Goal: Information Seeking & Learning: Compare options

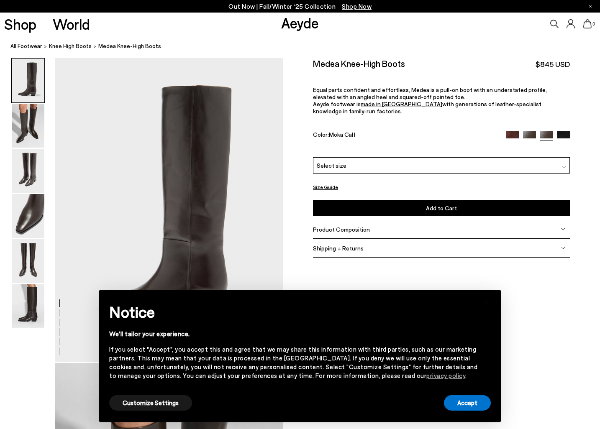
click at [566, 131] on img at bounding box center [563, 137] width 13 height 13
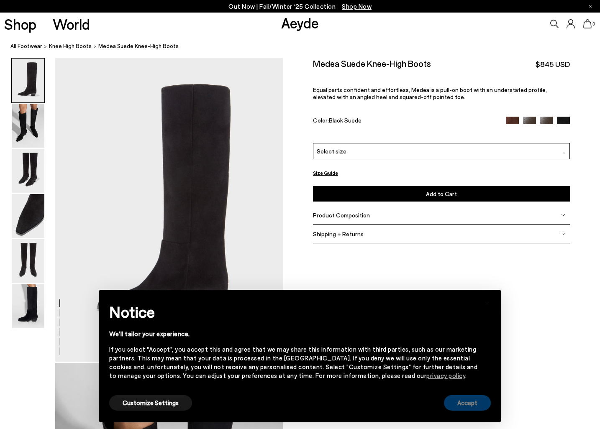
click at [479, 406] on button "Accept" at bounding box center [467, 402] width 47 height 15
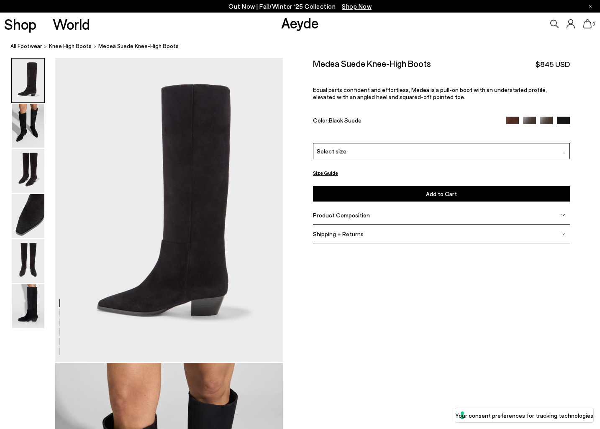
click at [544, 123] on img at bounding box center [546, 123] width 13 height 13
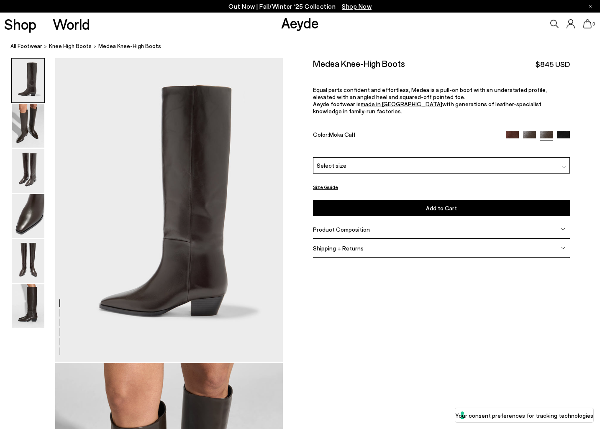
click at [534, 131] on img at bounding box center [529, 137] width 13 height 13
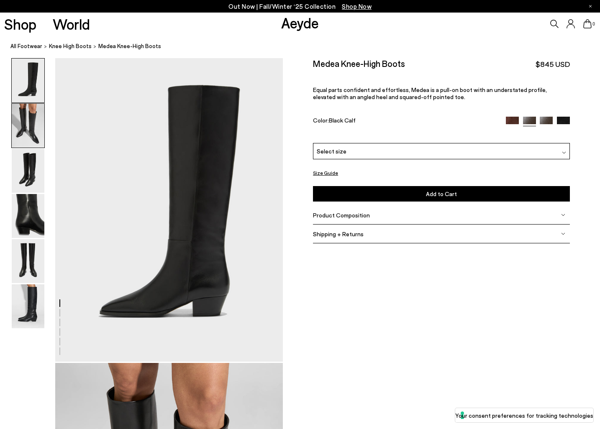
click at [17, 123] on img at bounding box center [28, 126] width 33 height 44
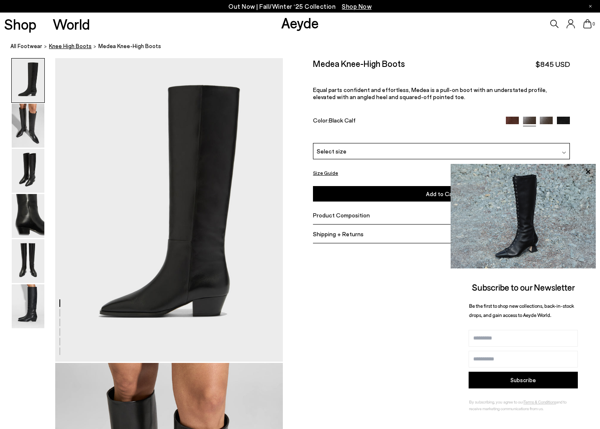
click at [78, 46] on span "knee high boots" at bounding box center [70, 46] width 43 height 7
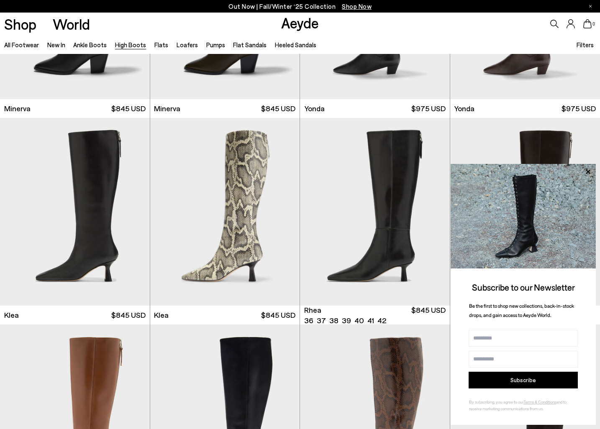
scroll to position [531, 0]
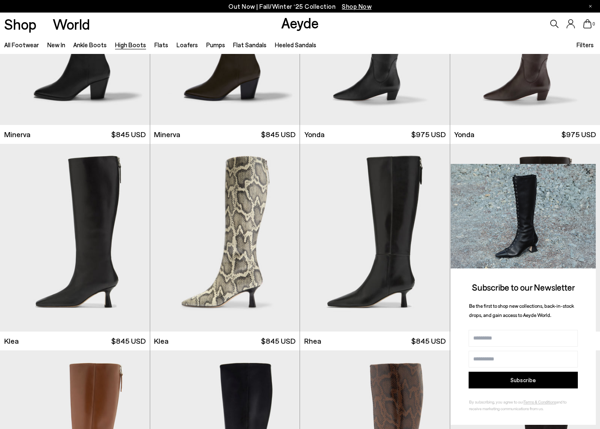
click at [592, 173] on icon at bounding box center [588, 172] width 11 height 11
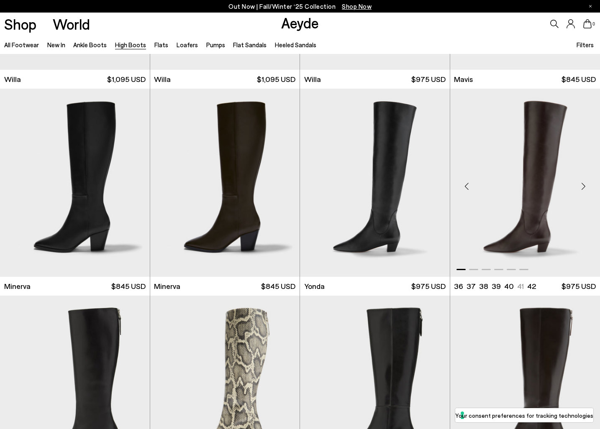
scroll to position [357, 0]
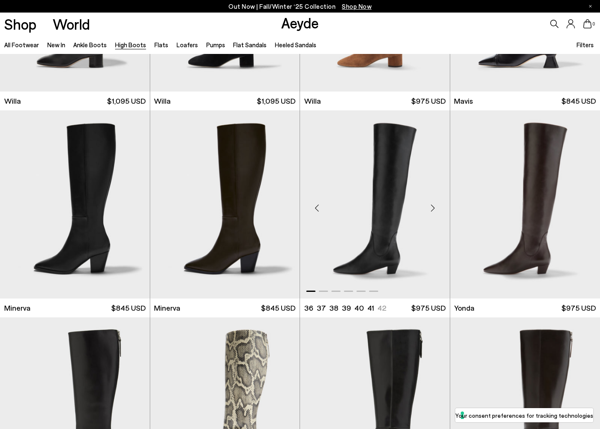
click at [433, 207] on div "Next slide" at bounding box center [433, 207] width 25 height 25
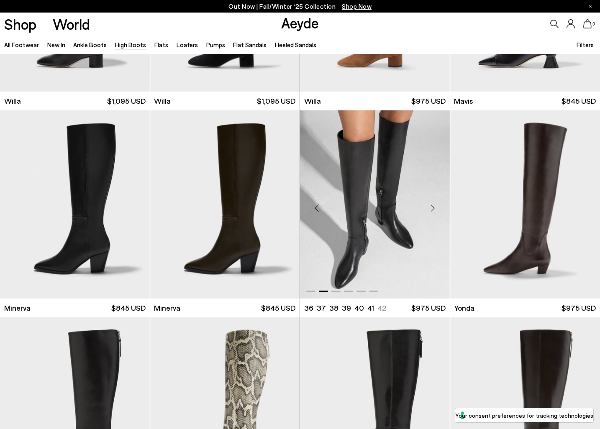
click at [433, 207] on div "Next slide" at bounding box center [433, 207] width 25 height 25
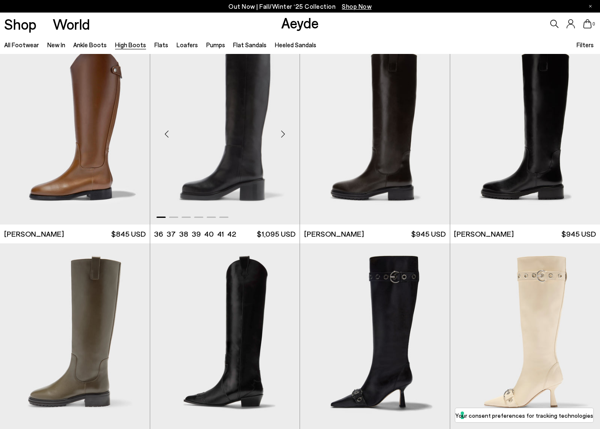
scroll to position [1797, 0]
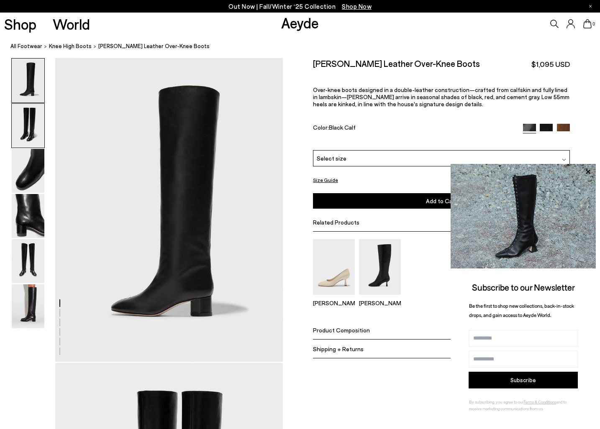
click at [35, 130] on img at bounding box center [28, 126] width 33 height 44
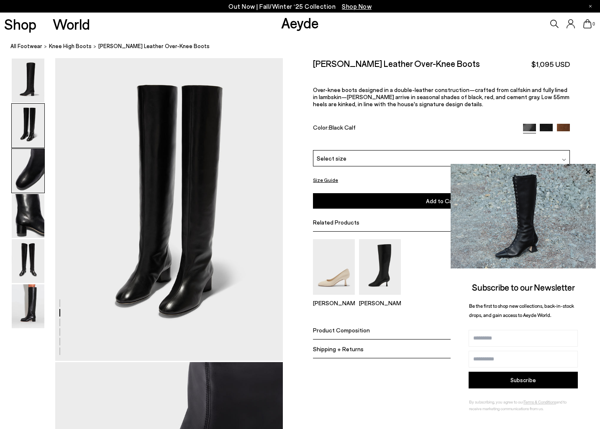
click at [31, 172] on img at bounding box center [28, 171] width 33 height 44
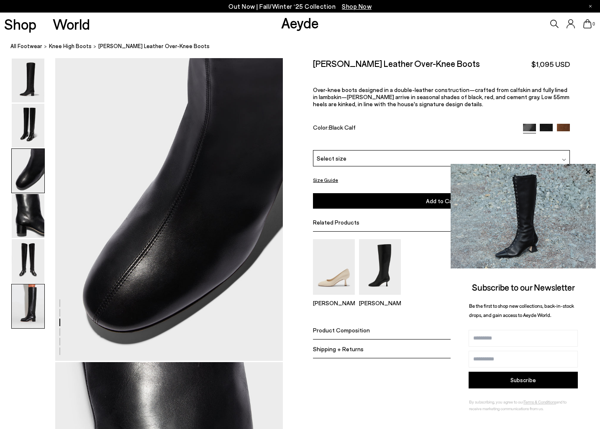
click at [36, 295] on img at bounding box center [28, 307] width 33 height 44
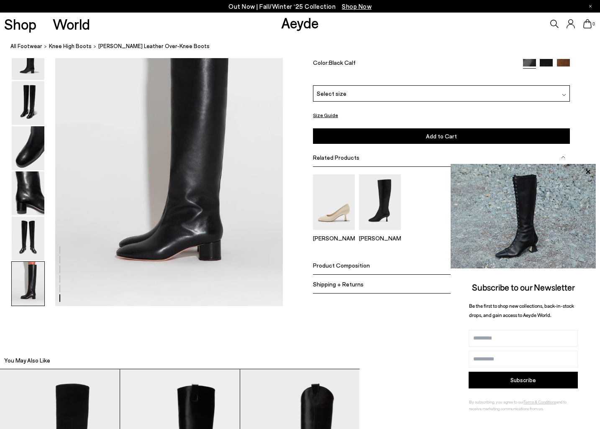
scroll to position [1583, 0]
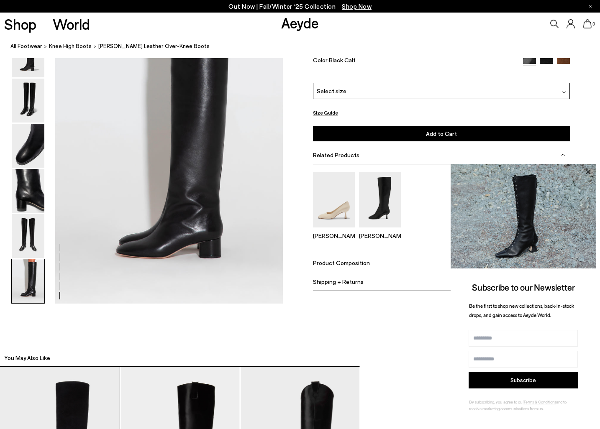
click at [587, 174] on icon at bounding box center [588, 172] width 11 height 11
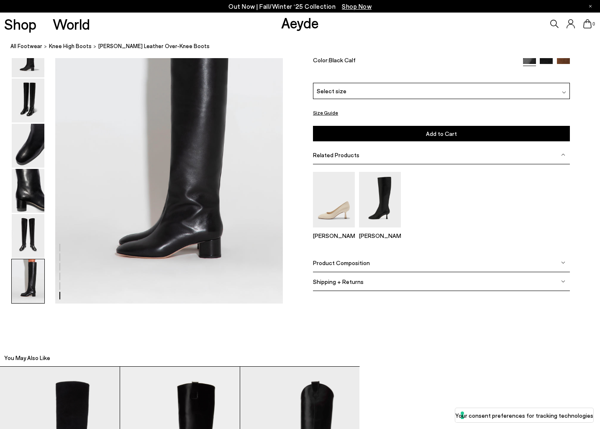
click at [377, 262] on div "Product Composition" at bounding box center [441, 263] width 257 height 19
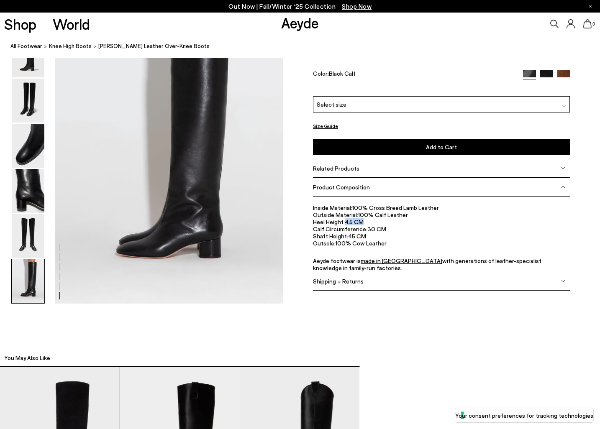
drag, startPoint x: 346, startPoint y: 222, endPoint x: 372, endPoint y: 222, distance: 25.9
click at [372, 222] on li "Heel Height: 4.5 CM" at bounding box center [441, 221] width 257 height 7
copy li "4.5 CM"
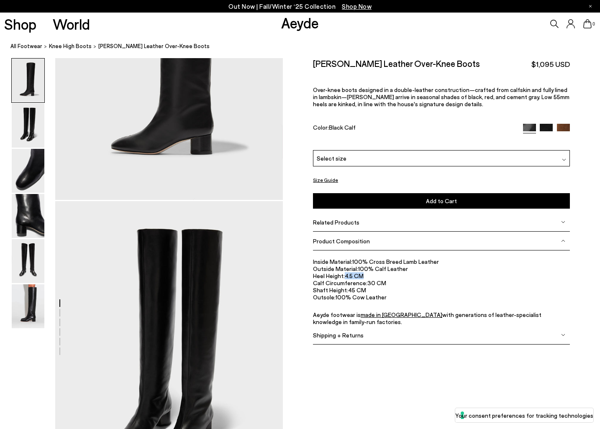
scroll to position [0, 0]
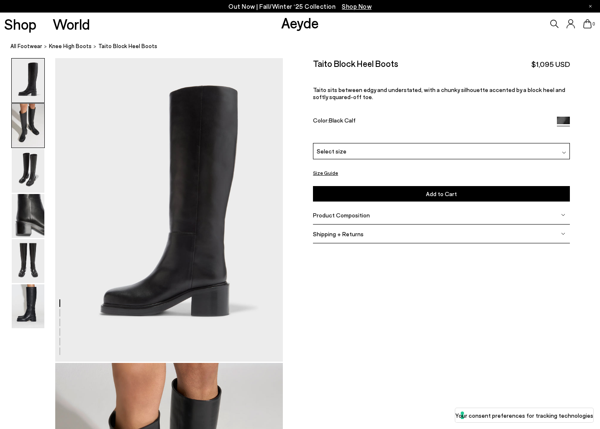
click at [36, 131] on img at bounding box center [28, 126] width 33 height 44
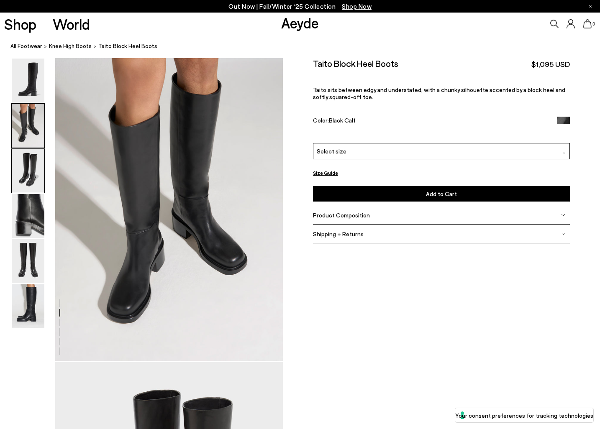
click at [32, 168] on img at bounding box center [28, 171] width 33 height 44
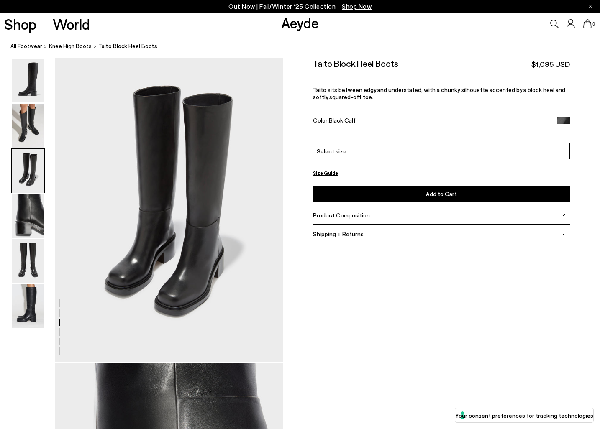
scroll to position [611, 0]
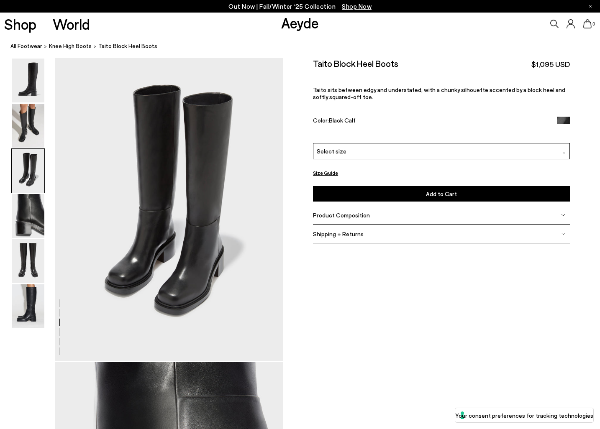
click at [386, 218] on div "Product Composition" at bounding box center [441, 215] width 257 height 19
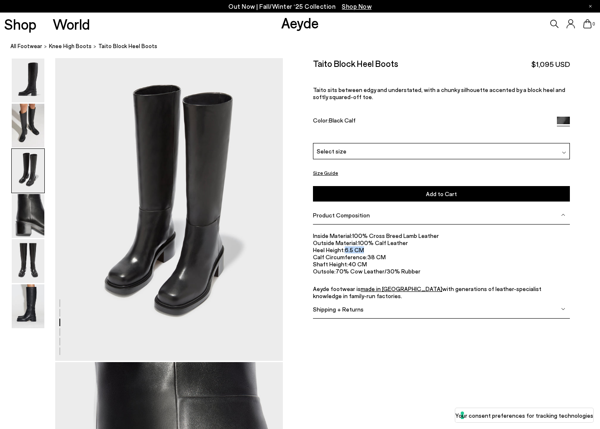
drag, startPoint x: 357, startPoint y: 252, endPoint x: 344, endPoint y: 253, distance: 13.5
click at [344, 253] on li "Heel Height: 6.5 CM" at bounding box center [441, 249] width 257 height 7
copy li "6.5 CM"
